Goal: Check status: Check status

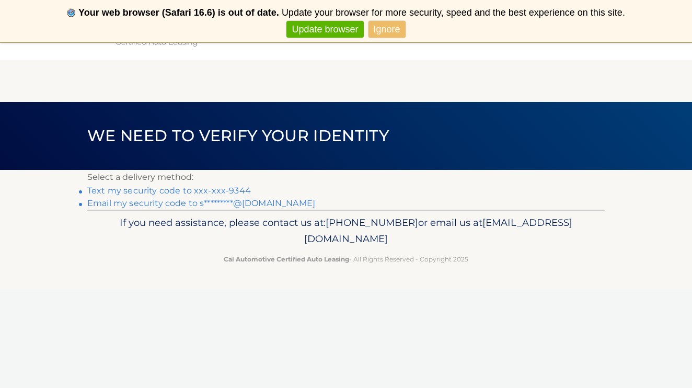
click at [213, 190] on link "Text my security code to xxx-xxx-9344" at bounding box center [169, 191] width 164 height 10
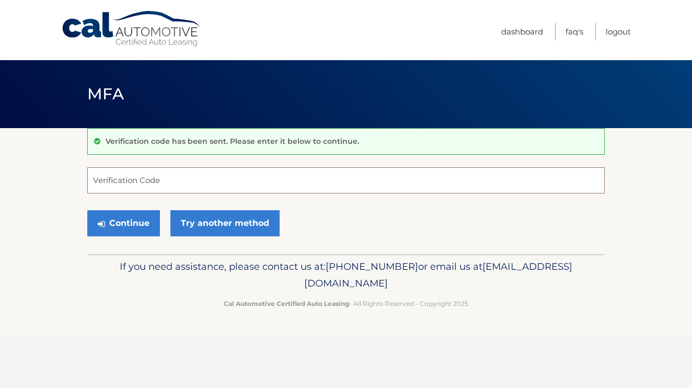
click at [185, 183] on input "Verification Code" at bounding box center [346, 180] width 518 height 26
type input "929700"
click at [141, 226] on button "Continue" at bounding box center [123, 223] width 73 height 26
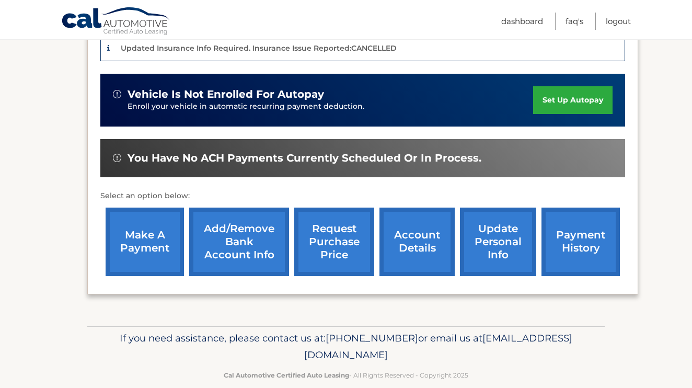
scroll to position [282, 0]
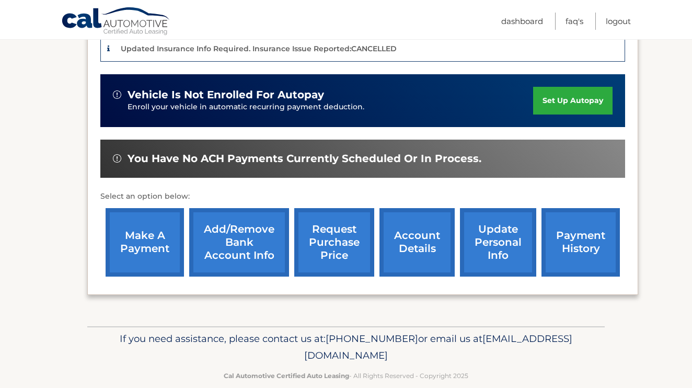
click at [413, 228] on link "account details" at bounding box center [417, 242] width 75 height 68
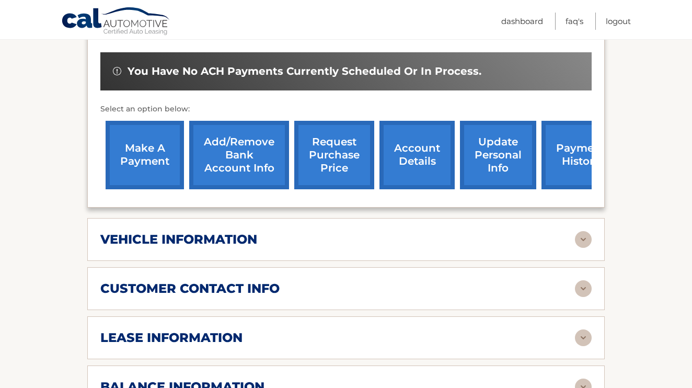
scroll to position [346, 0]
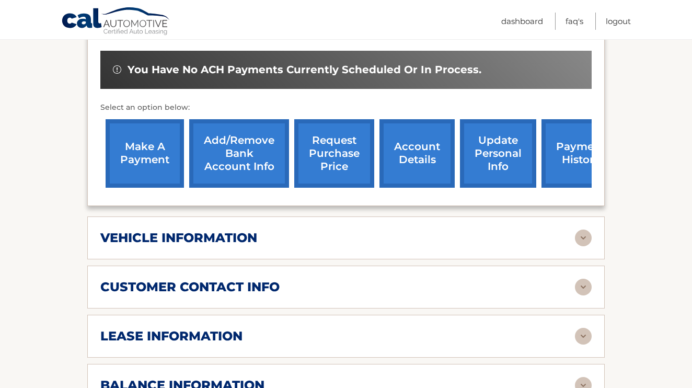
click at [581, 229] on img at bounding box center [583, 237] width 17 height 17
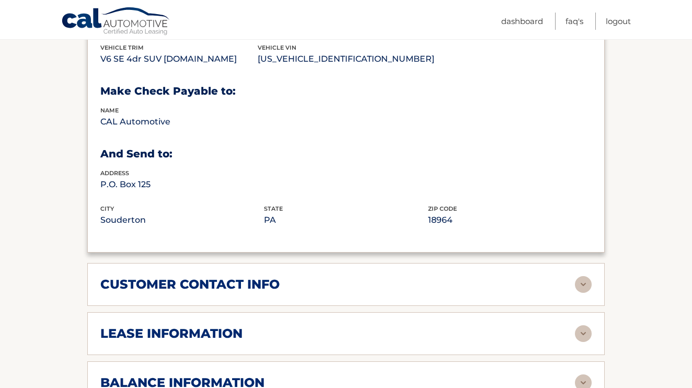
scroll to position [624, 0]
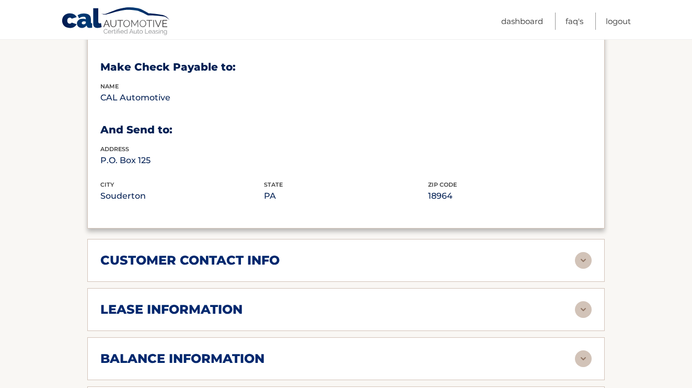
click at [576, 301] on img at bounding box center [583, 309] width 17 height 17
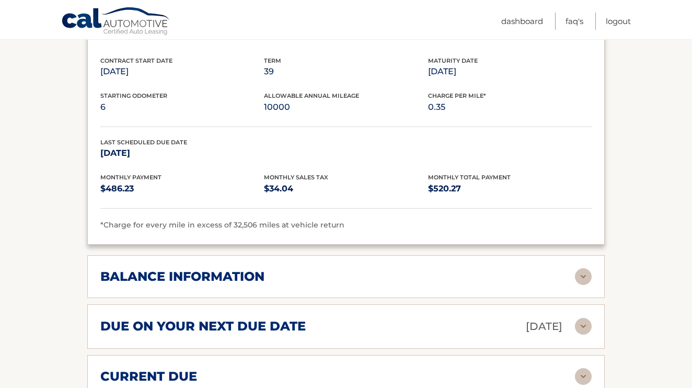
scroll to position [905, 0]
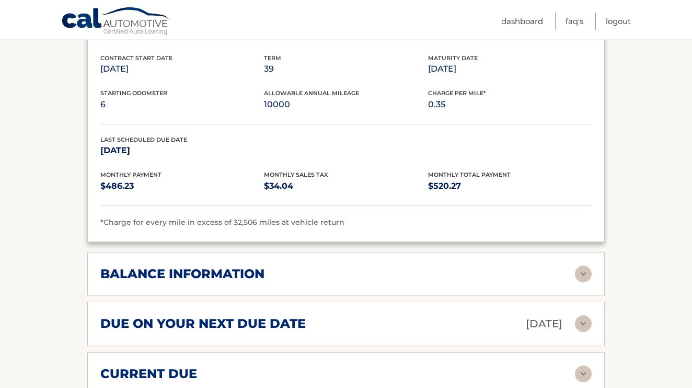
click at [586, 266] on img at bounding box center [583, 274] width 17 height 17
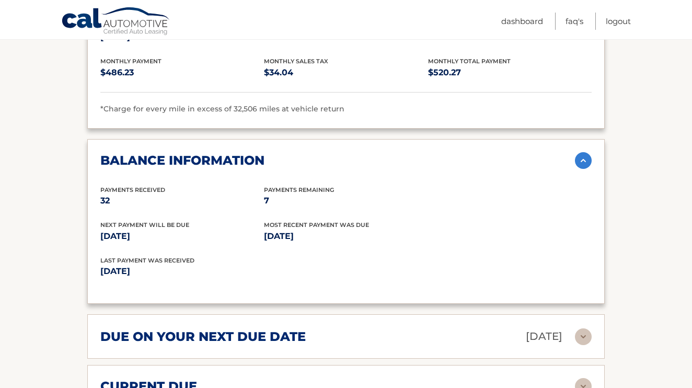
scroll to position [1020, 0]
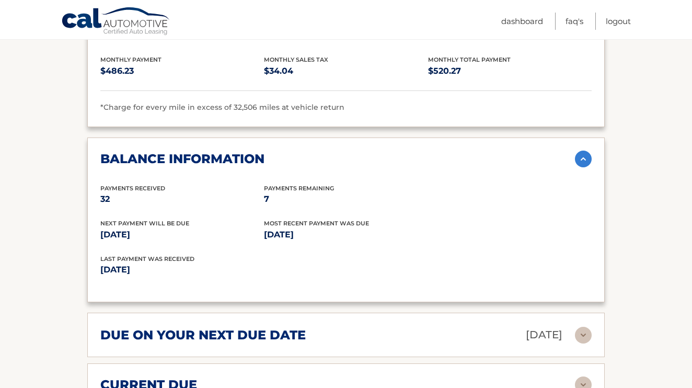
click at [575, 326] on div "due on your next due date Oct 04, 2025" at bounding box center [337, 335] width 475 height 18
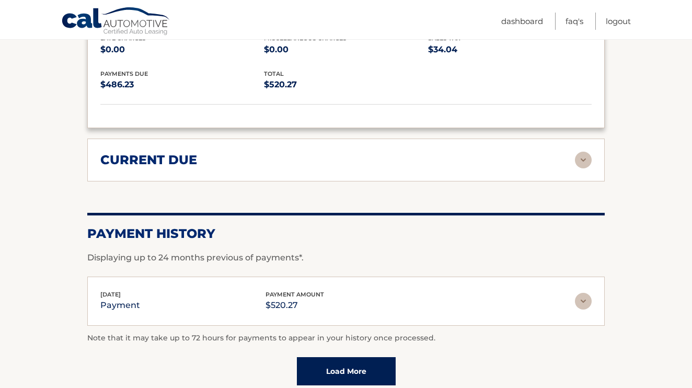
scroll to position [1348, 0]
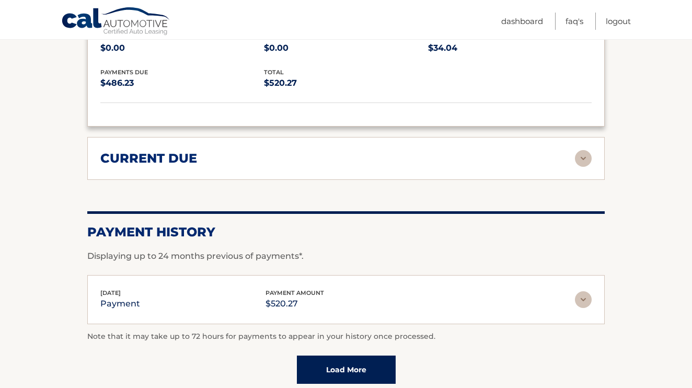
click at [579, 150] on img at bounding box center [583, 158] width 17 height 17
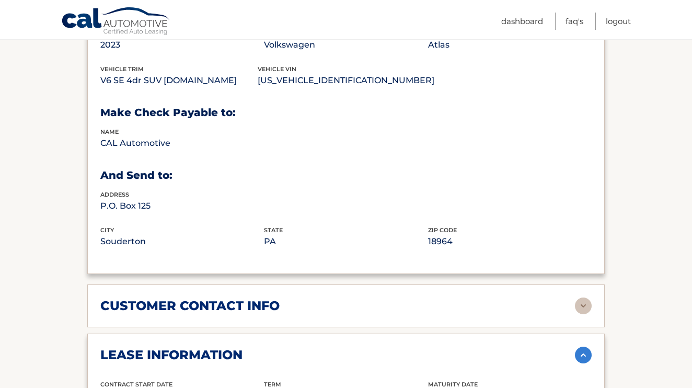
scroll to position [416, 0]
